Goal: Task Accomplishment & Management: Complete application form

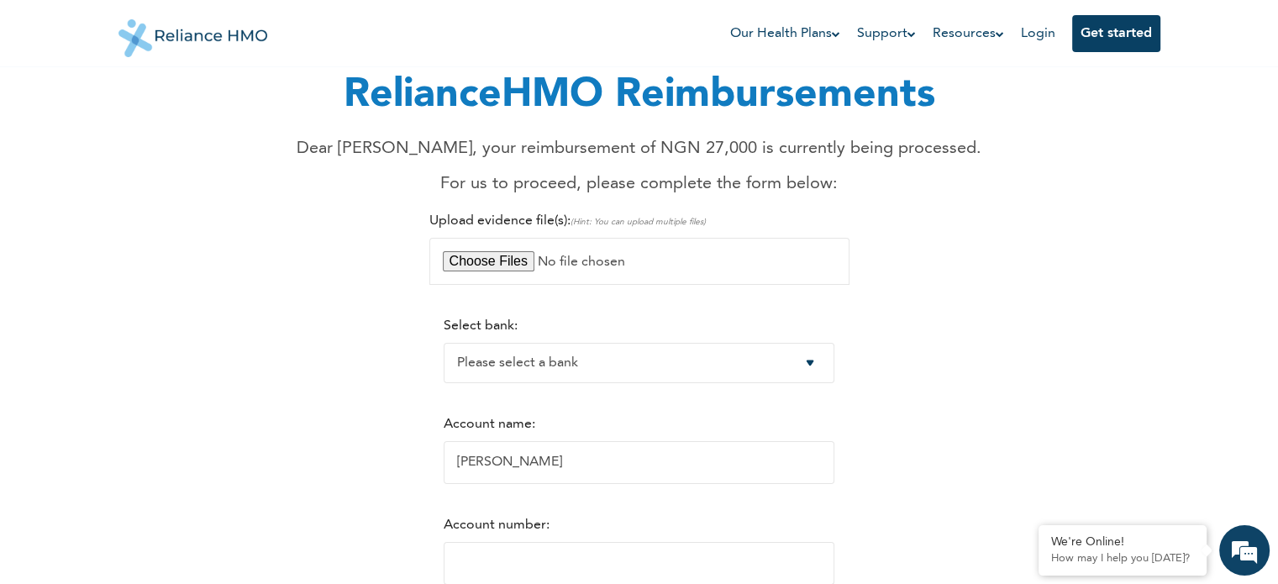
scroll to position [73, 0]
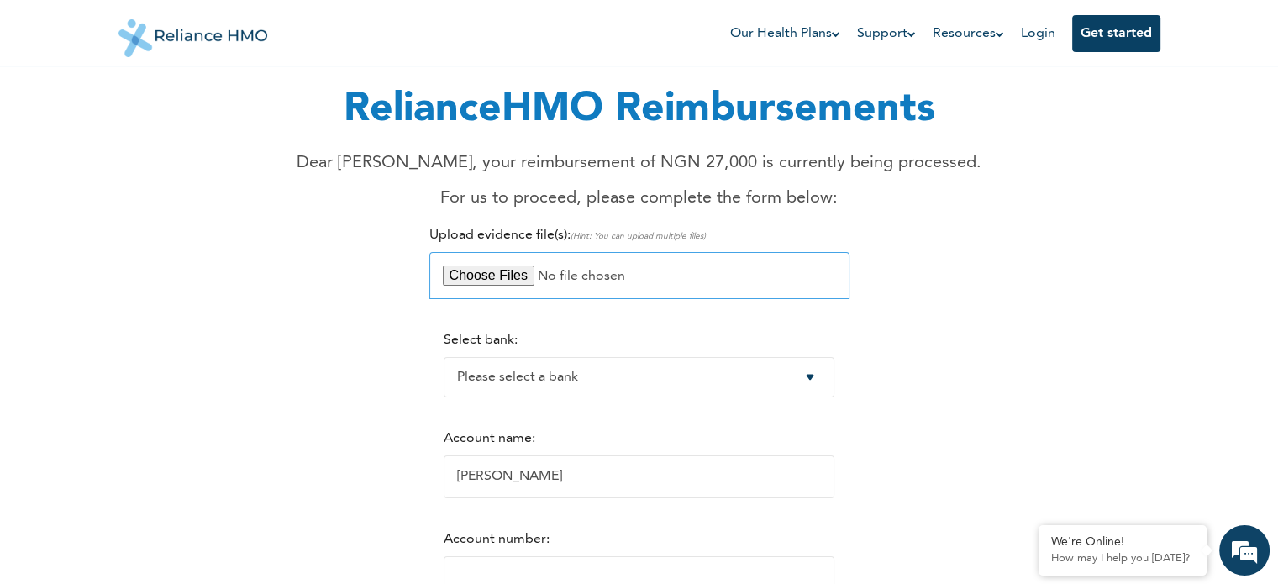
click at [600, 275] on input "file" at bounding box center [639, 275] width 420 height 47
type input "C:\fakepath\Mammography receipt.pdf"
click at [600, 342] on select "Please select a bank Access Bank Plc. Citibank Nigeria Limited Access Bank (Dia…" at bounding box center [639, 377] width 391 height 40
select select "7"
click at [444, 342] on select "Please select a bank Access Bank Plc. Citibank Nigeria Limited Access Bank (Dia…" at bounding box center [639, 377] width 391 height 40
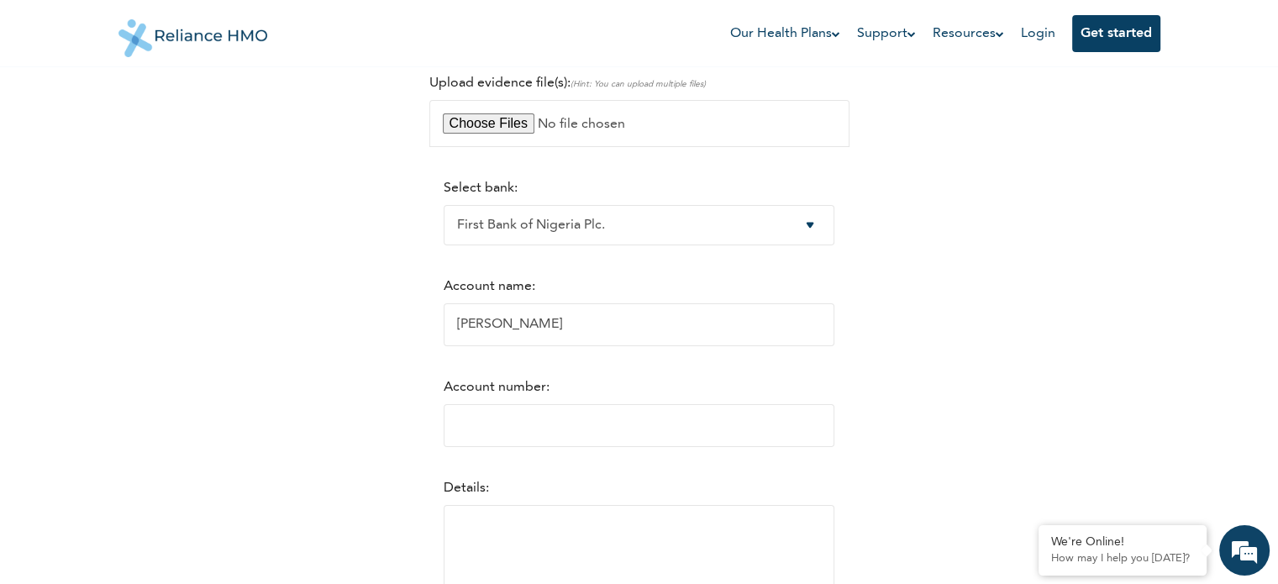
scroll to position [233, 0]
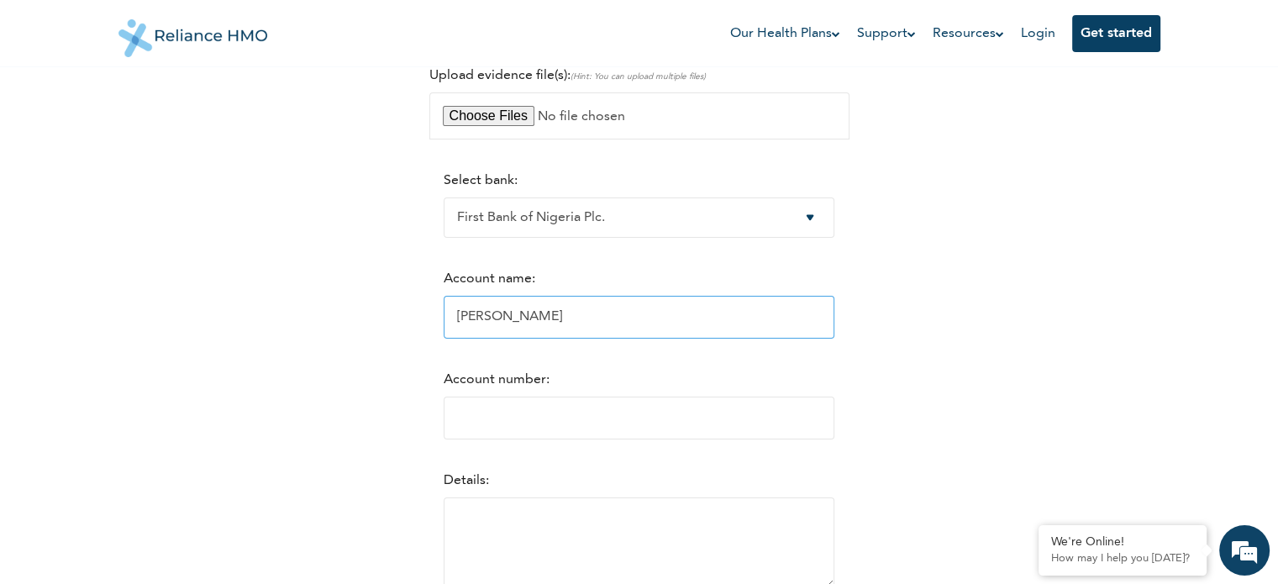
click at [585, 319] on input "[PERSON_NAME]" at bounding box center [639, 317] width 391 height 43
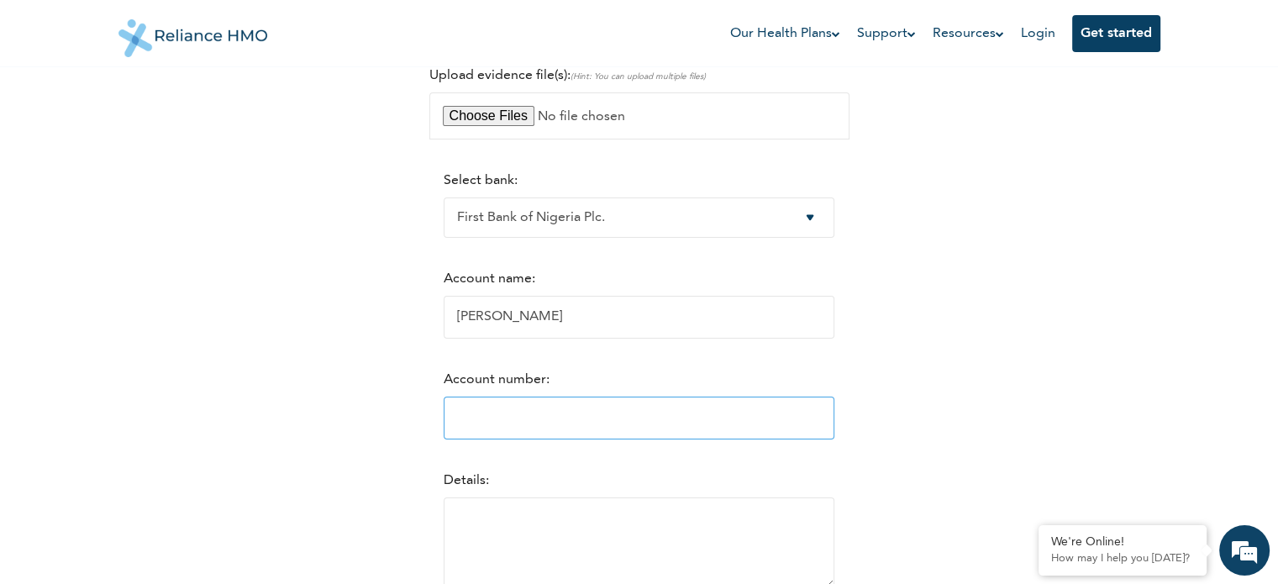
click at [546, 342] on input "Account number:" at bounding box center [639, 418] width 391 height 43
click at [486, 342] on textarea at bounding box center [639, 542] width 391 height 91
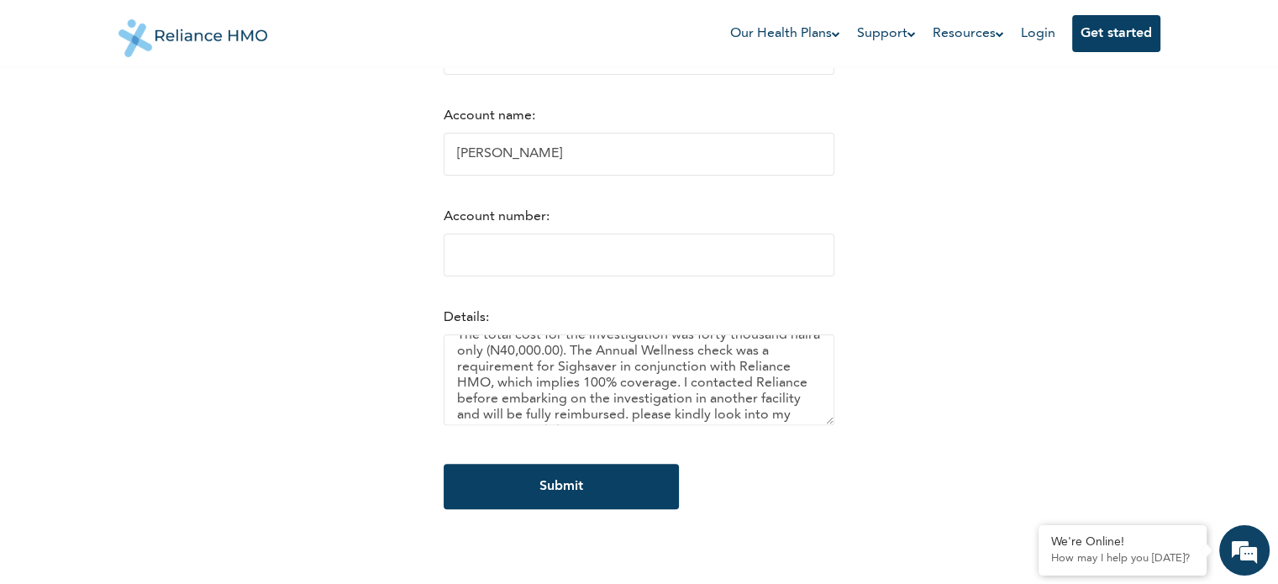
scroll to position [36, 0]
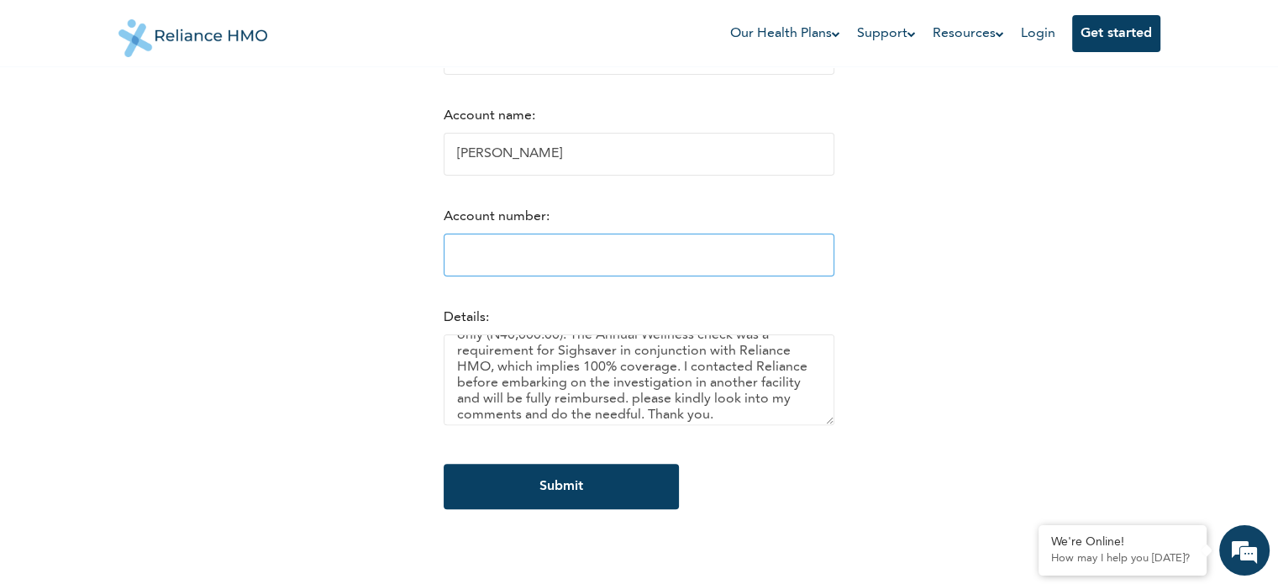
type textarea "The total cost for the investigation was forty thousand naira only (N40,000.00)…"
click at [654, 271] on input "Account number:" at bounding box center [639, 255] width 391 height 43
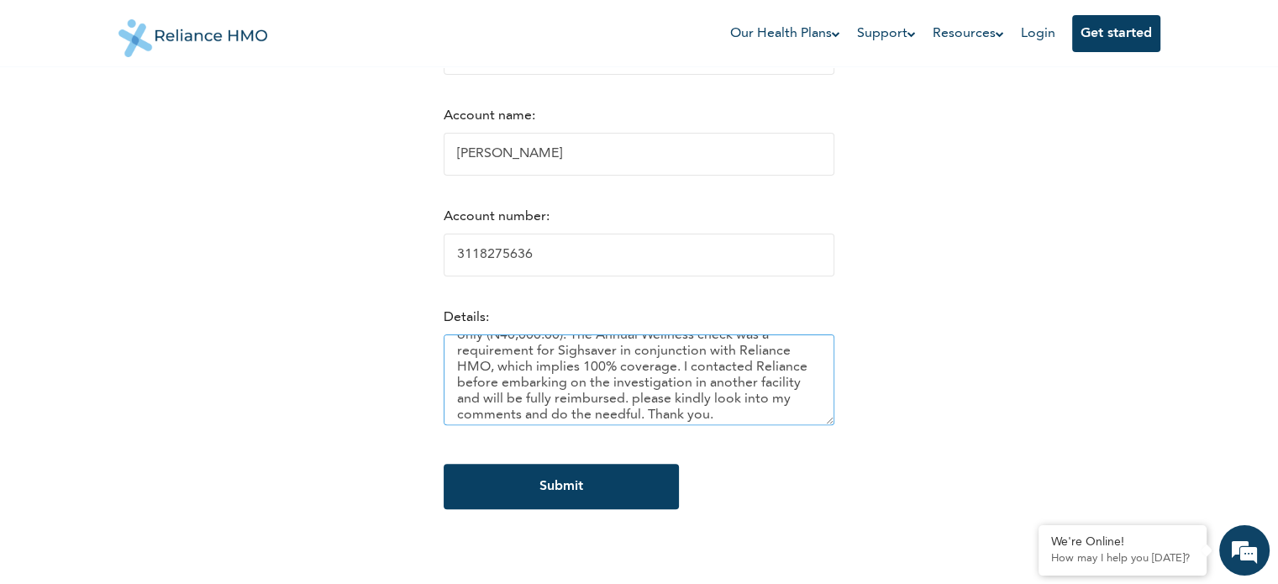
type input "3118275636"
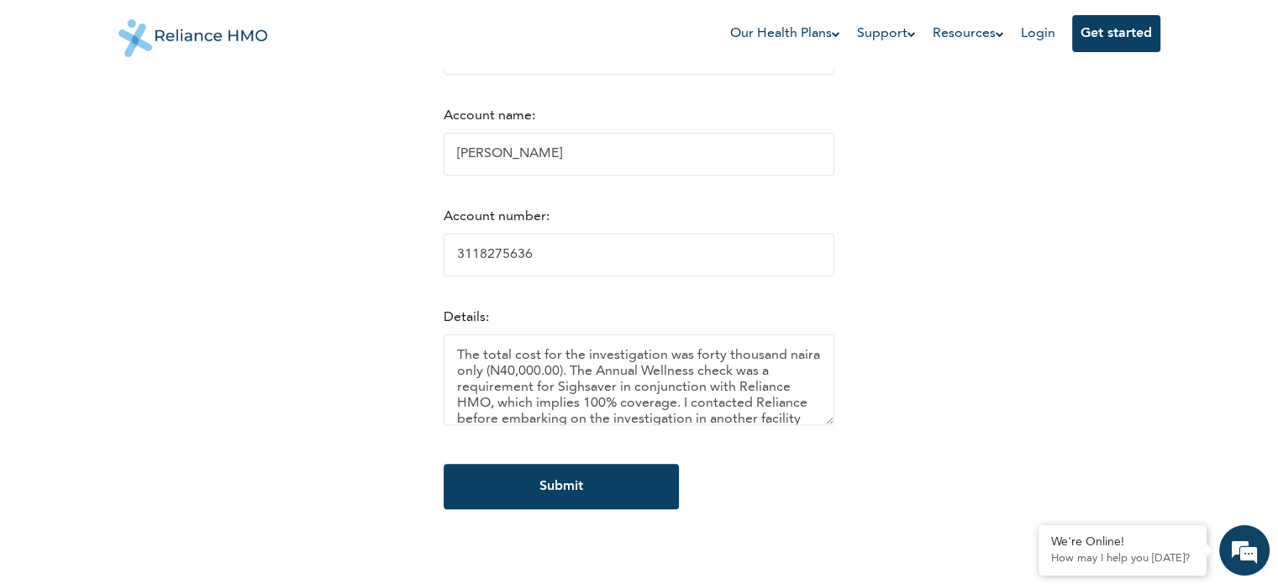
drag, startPoint x: 592, startPoint y: 417, endPoint x: 412, endPoint y: 339, distance: 196.9
click at [412, 339] on div "RelianceHMO Reimbursements Dear [PERSON_NAME], your reimbursement of NGN 27,000…" at bounding box center [640, 116] width 1022 height 853
click at [792, 342] on form "Select bank: Please select a bank Access Bank Plc. Citibank Nigeria Limited Acc…" at bounding box center [639, 268] width 391 height 550
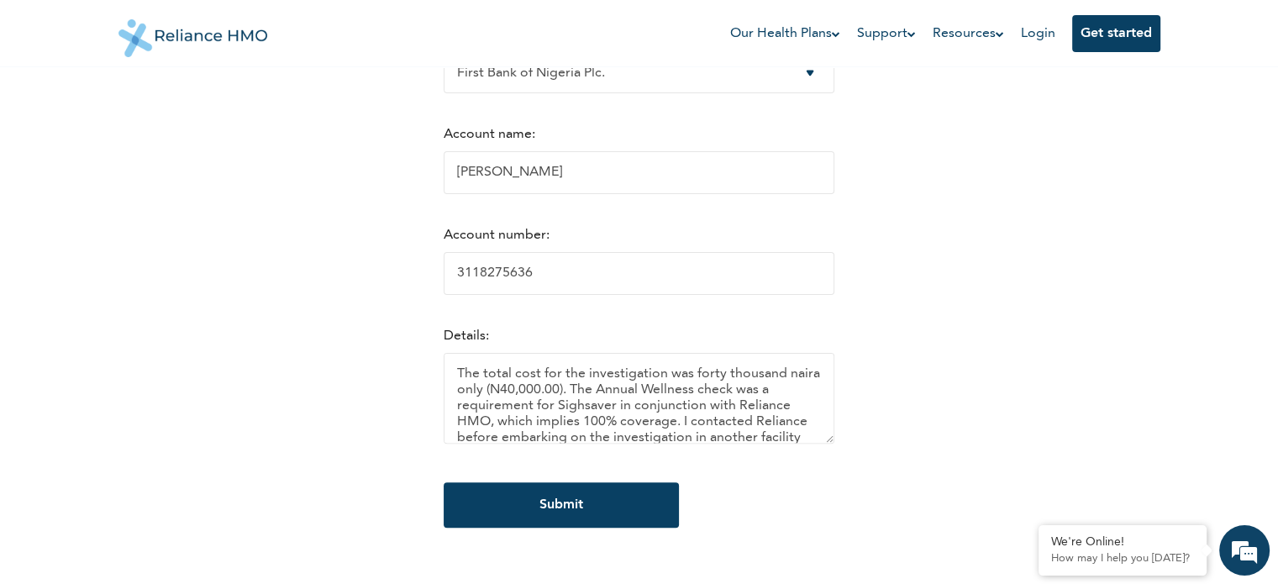
scroll to position [430, 0]
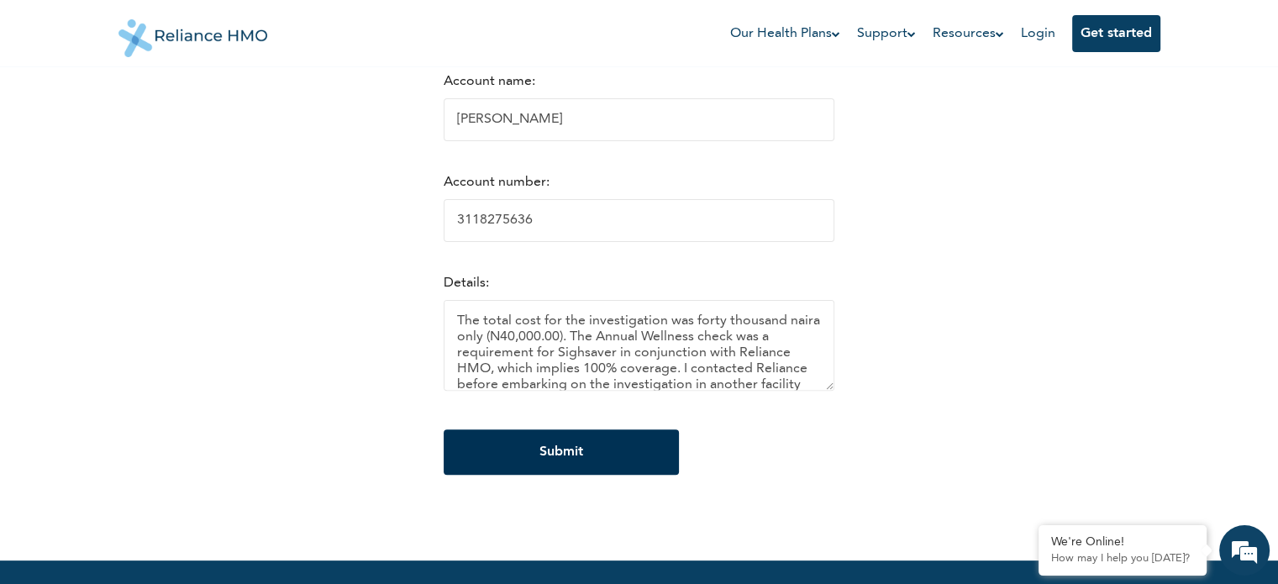
click at [543, 342] on input "Submit" at bounding box center [561, 451] width 235 height 45
